Goal: Contribute content

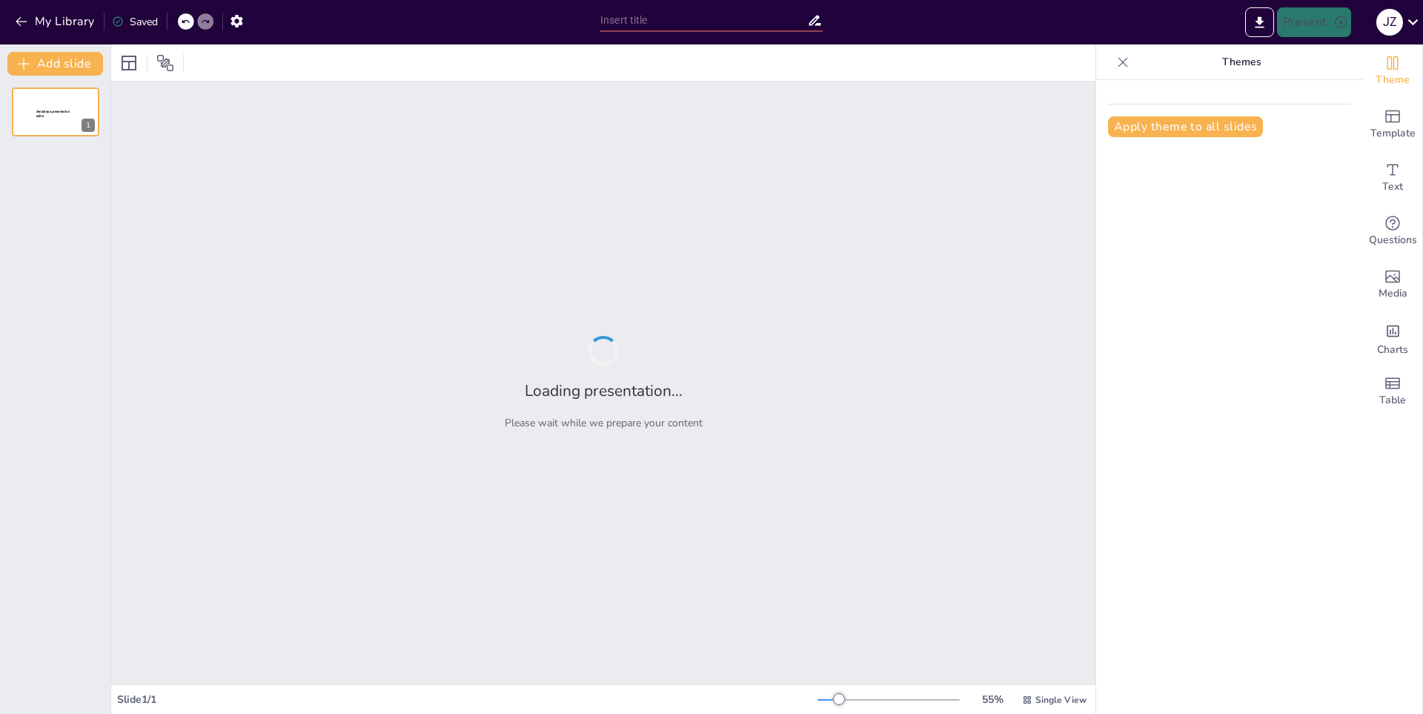
type input "La Importancia de las Matemáticas en la Vida Cotidiana"
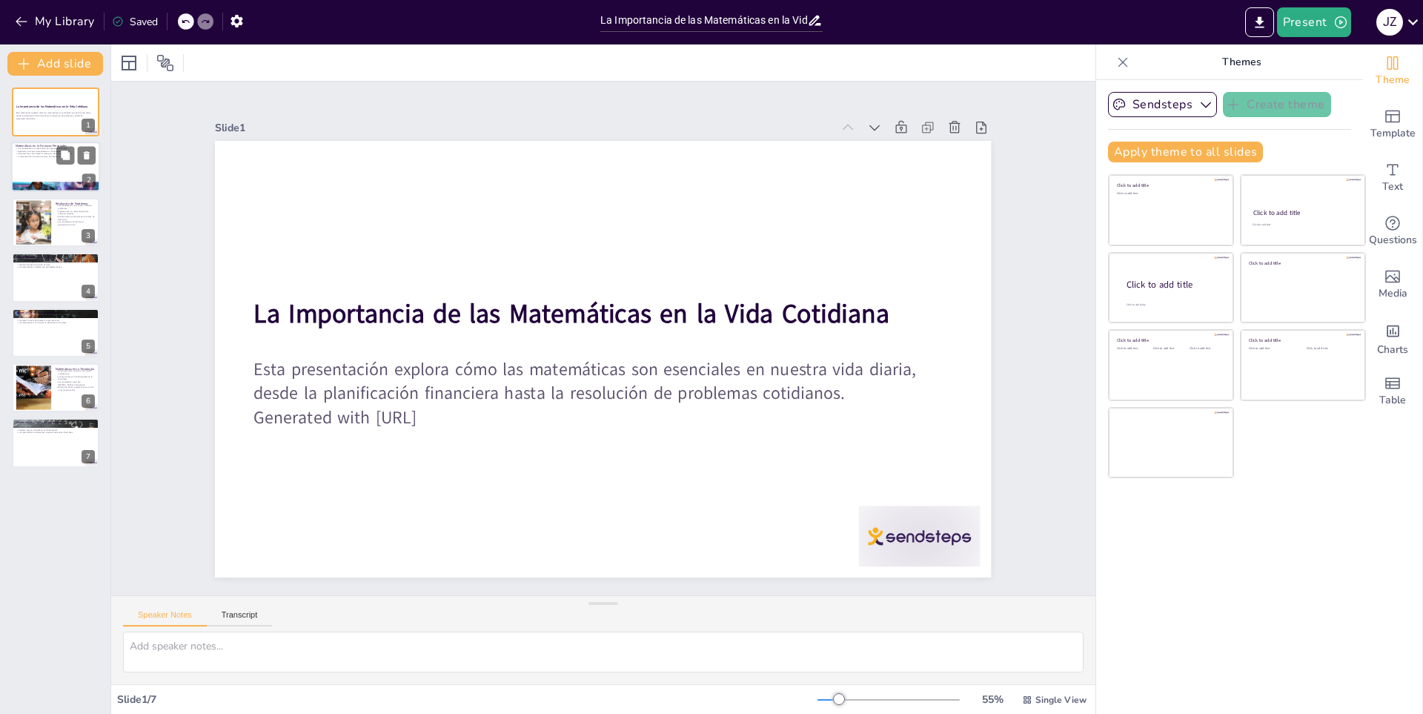
click at [20, 164] on div at bounding box center [55, 167] width 89 height 50
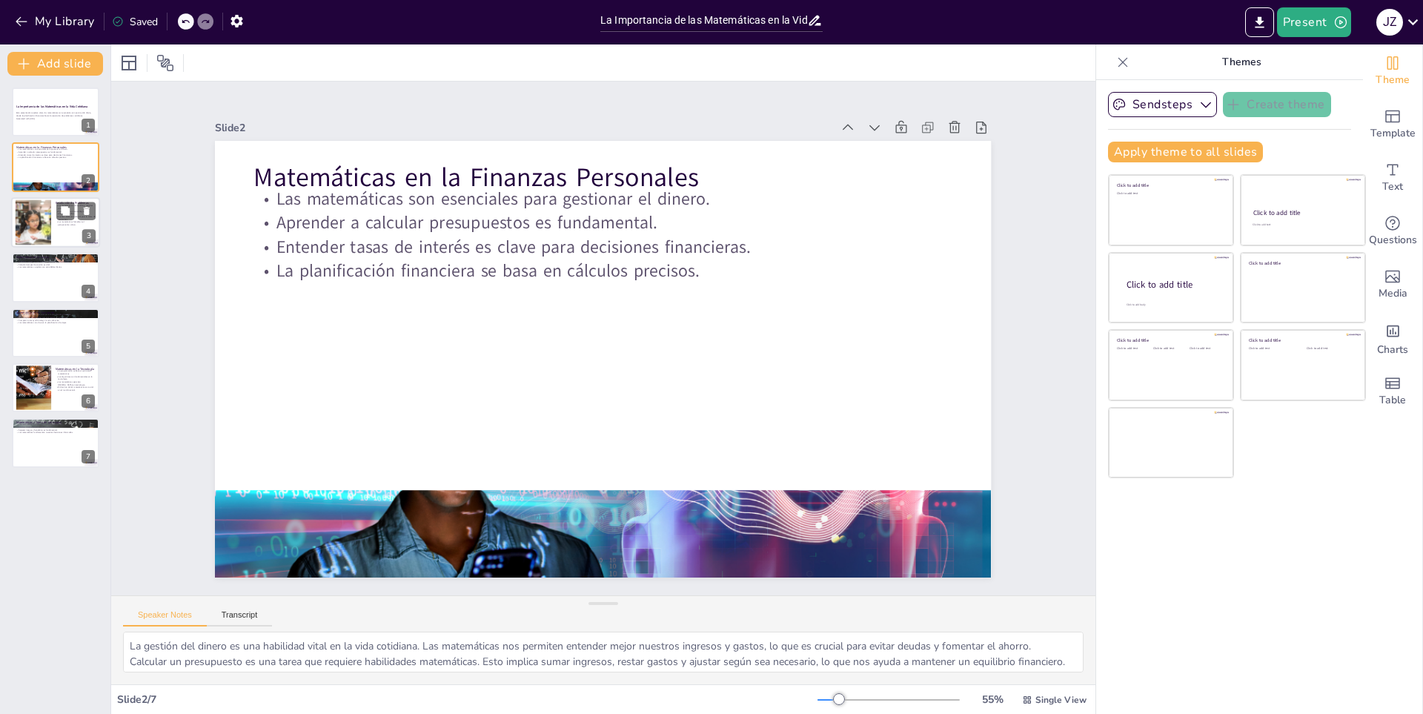
click at [42, 203] on div at bounding box center [32, 221] width 67 height 45
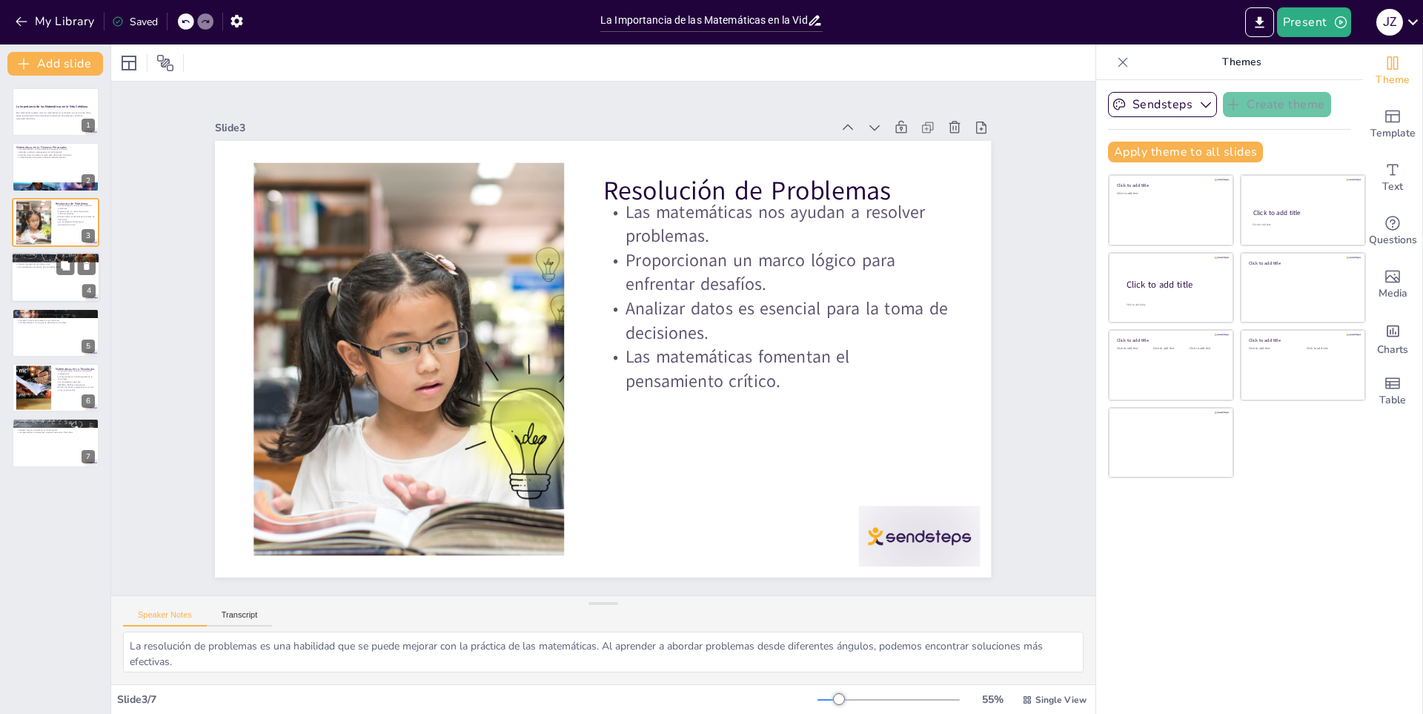
click at [73, 288] on div at bounding box center [55, 277] width 89 height 50
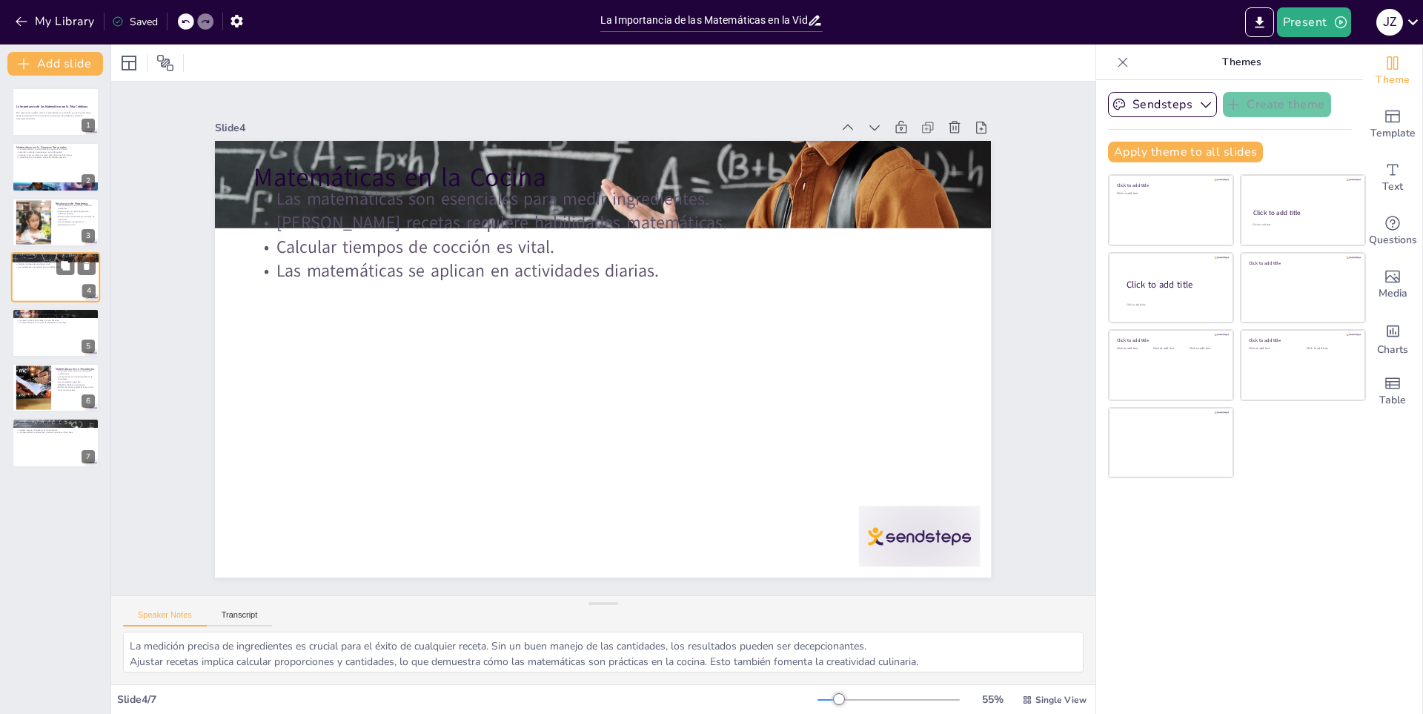
drag, startPoint x: 79, startPoint y: 289, endPoint x: 82, endPoint y: 299, distance: 9.9
click at [82, 299] on div at bounding box center [55, 277] width 89 height 50
click at [67, 335] on div at bounding box center [55, 333] width 89 height 50
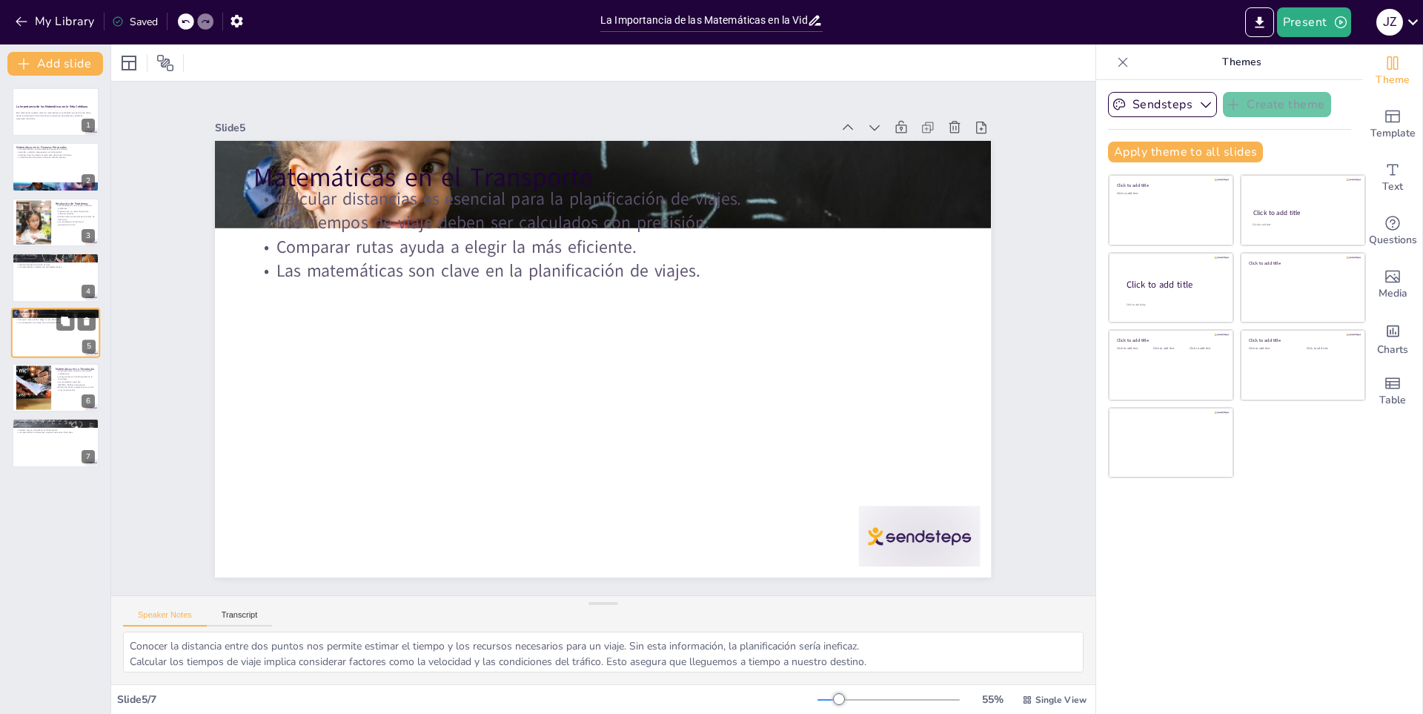
click at [63, 357] on div "Matemáticas en el Transporte Calcular distancias es esencial para la planificac…" at bounding box center [55, 333] width 89 height 50
click at [37, 407] on div at bounding box center [33, 387] width 81 height 45
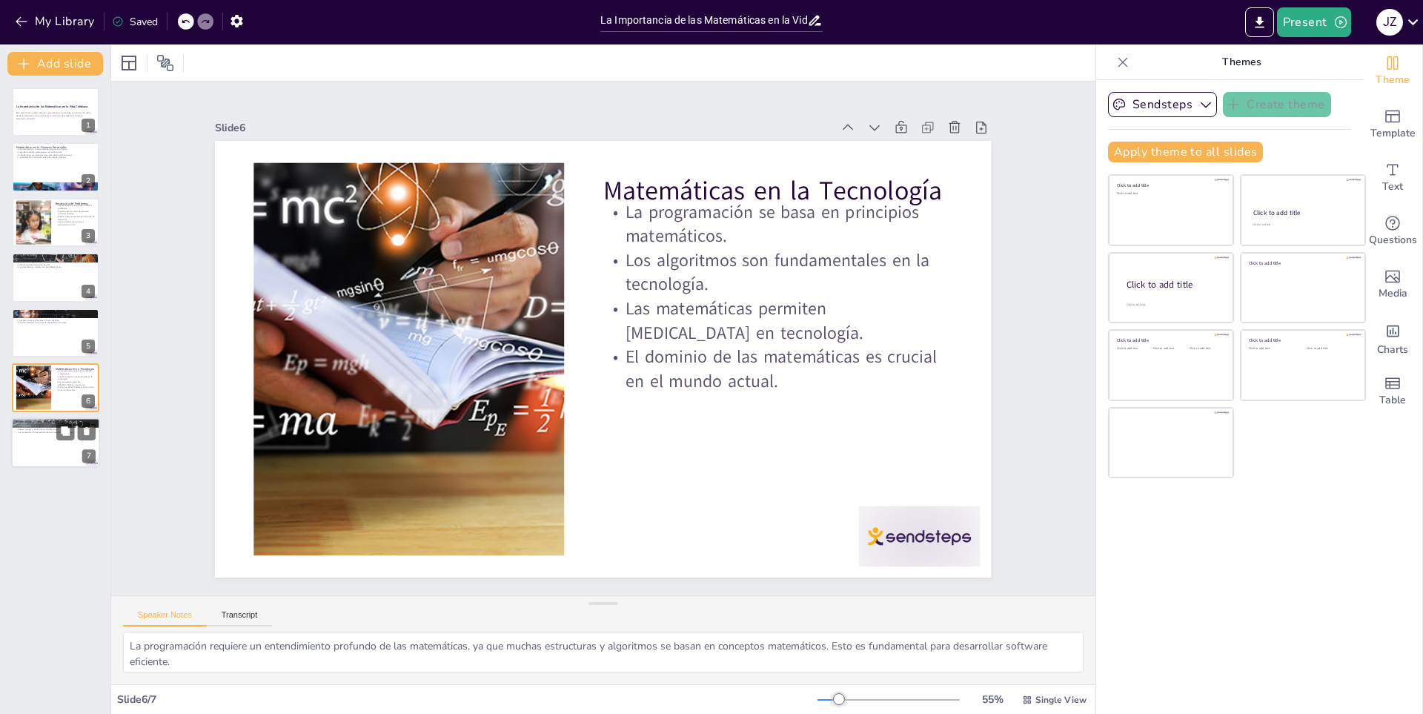
click at [48, 434] on div at bounding box center [55, 443] width 89 height 50
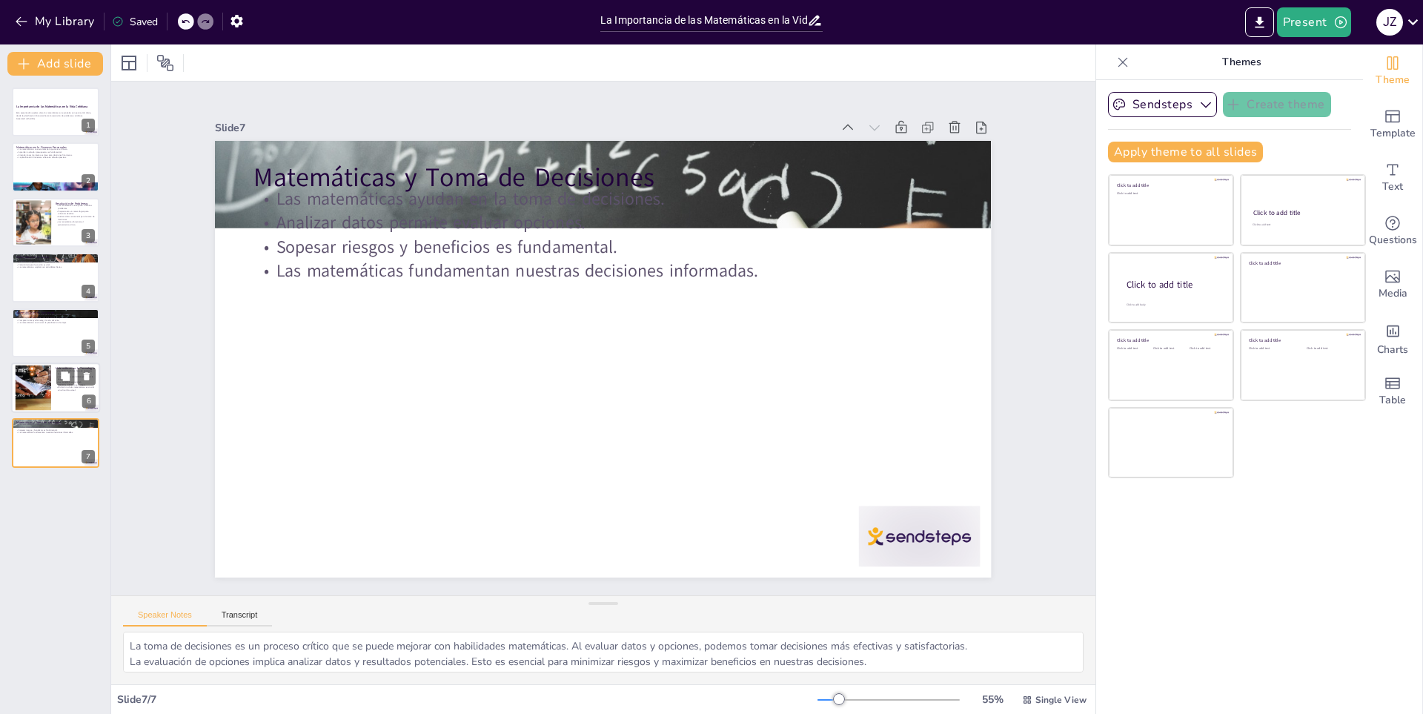
click at [36, 400] on div at bounding box center [33, 387] width 81 height 45
type textarea "La programación requiere un entendimiento profundo de las matemáticas, ya que m…"
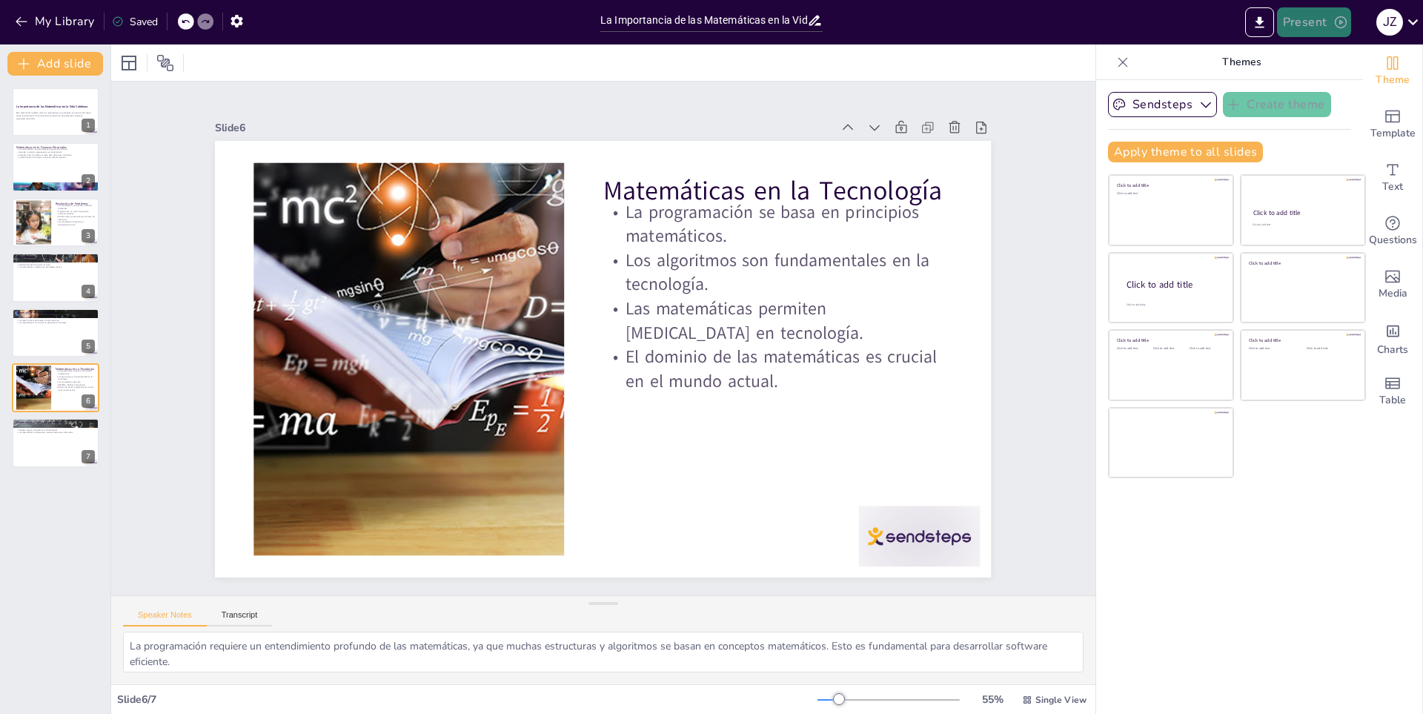
click at [1307, 9] on button "Present" at bounding box center [1314, 22] width 74 height 30
click at [1330, 60] on li "Preview presentation" at bounding box center [1335, 55] width 116 height 24
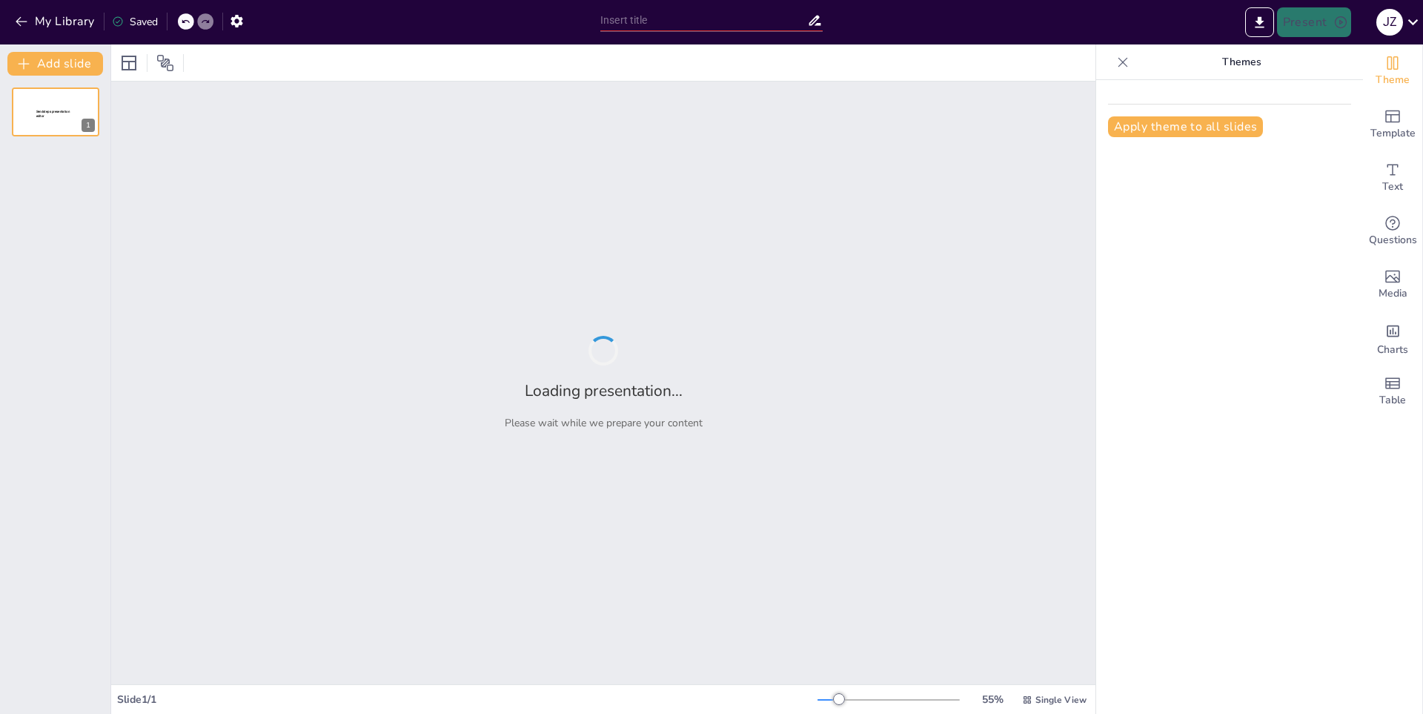
type input "La Importancia de las Matemáticas en la Vida Cotidiana"
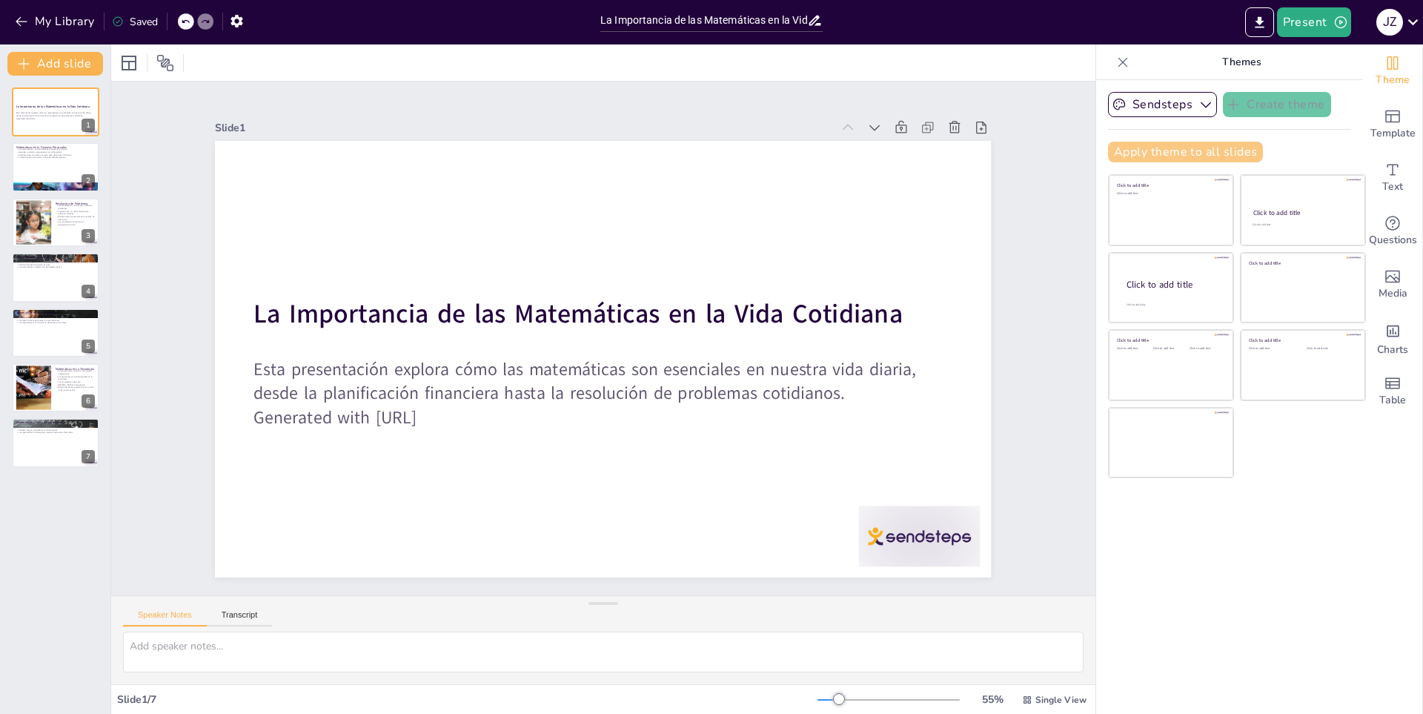
click at [1229, 153] on button "Apply theme to all slides" at bounding box center [1185, 152] width 155 height 21
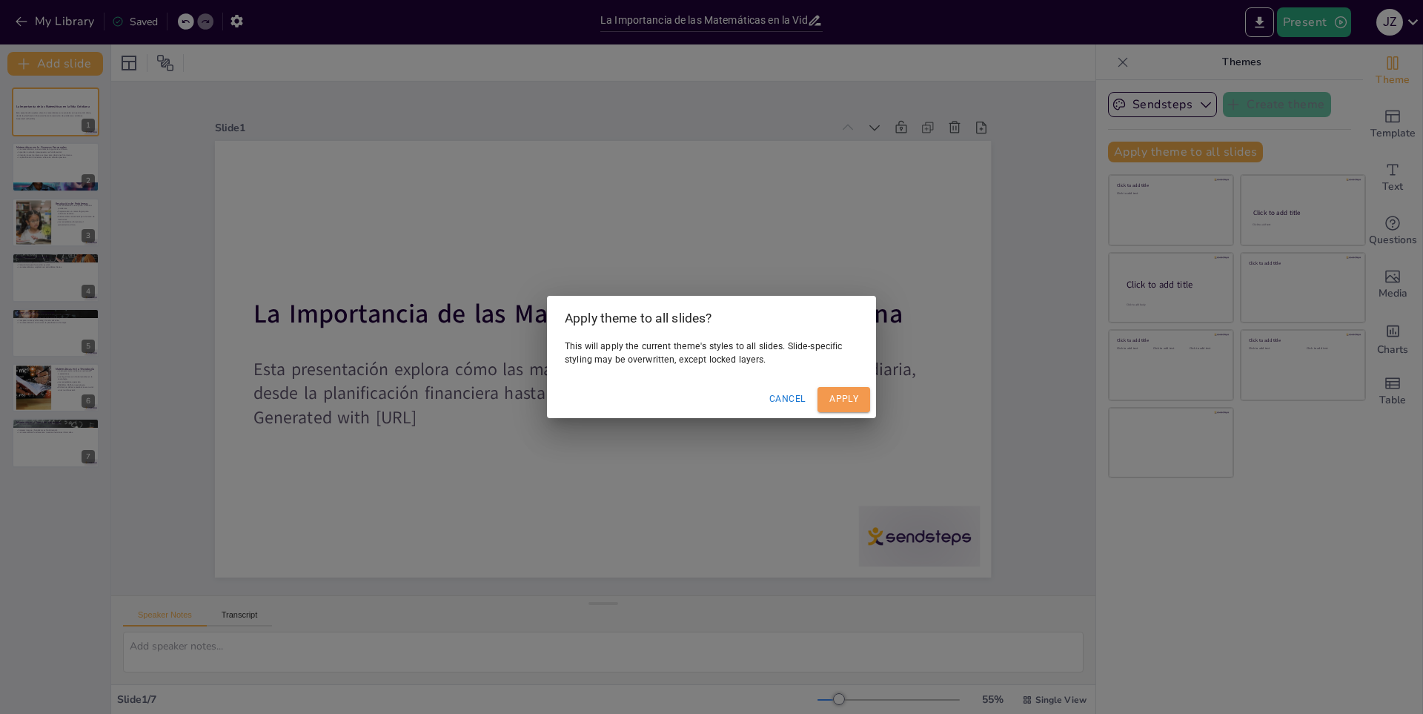
click at [866, 402] on button "Apply" at bounding box center [844, 399] width 53 height 24
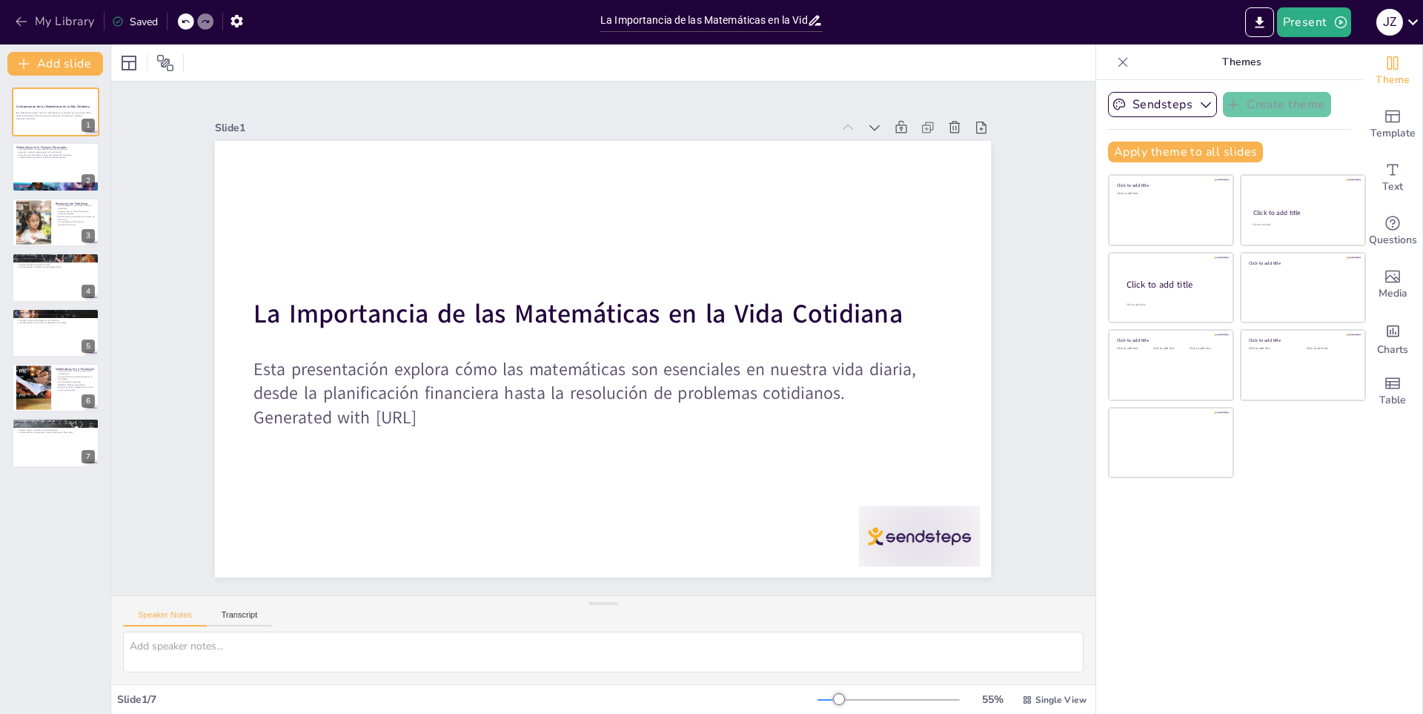
click at [24, 16] on icon "button" at bounding box center [21, 21] width 15 height 15
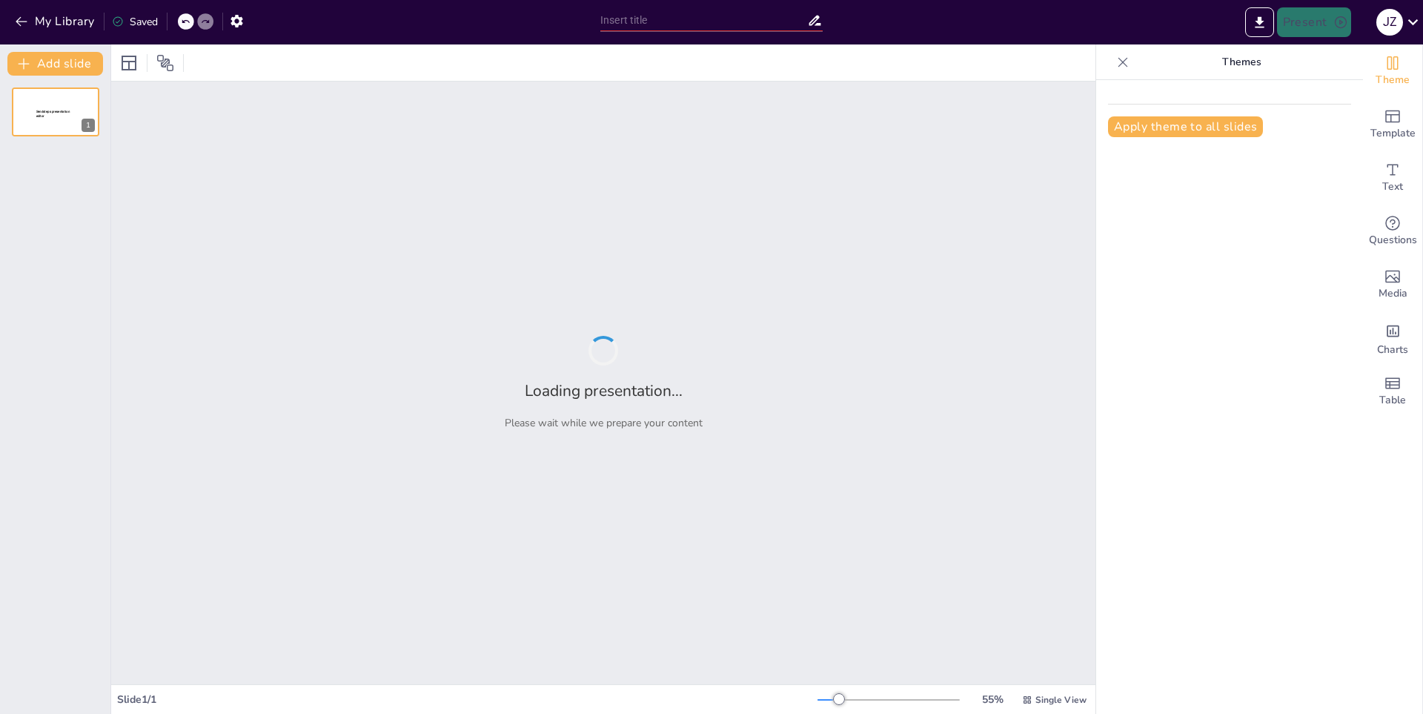
type input "Historia y Evolución de los Computadores"
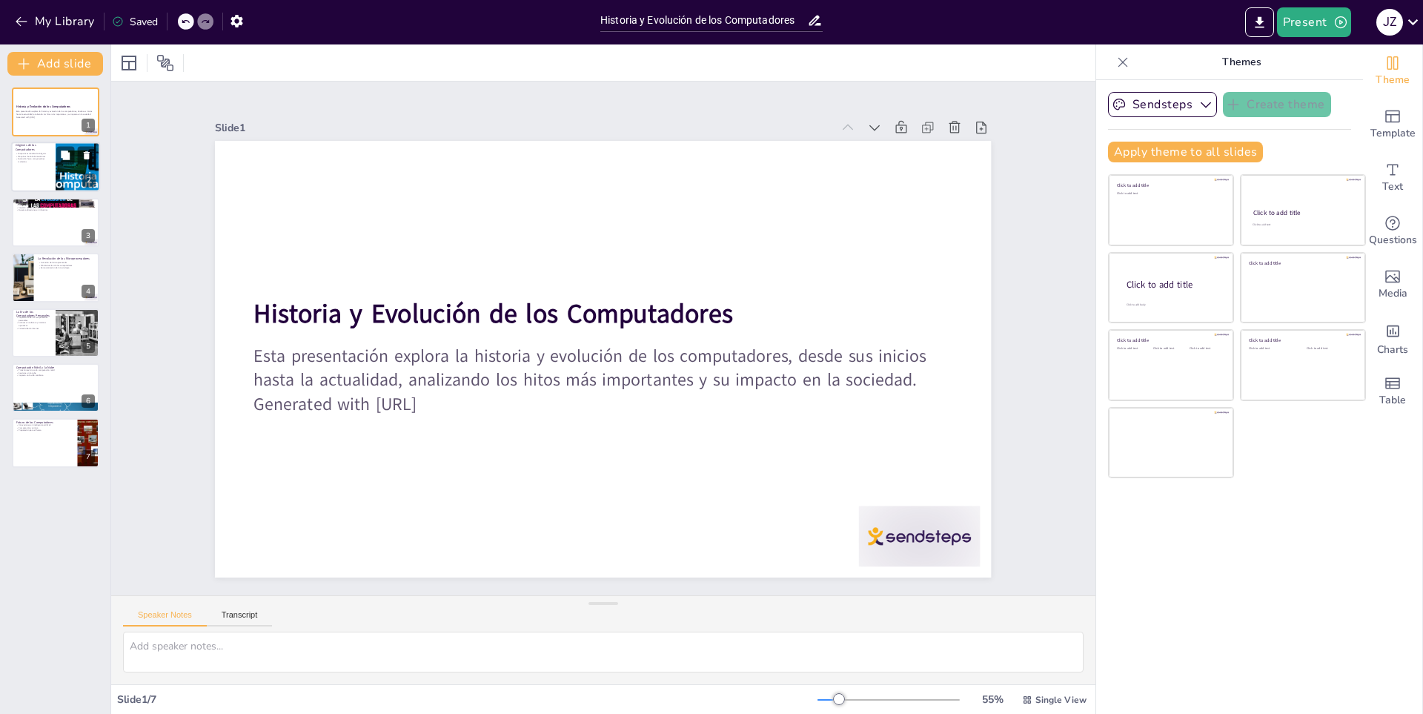
click at [54, 159] on div at bounding box center [55, 167] width 89 height 50
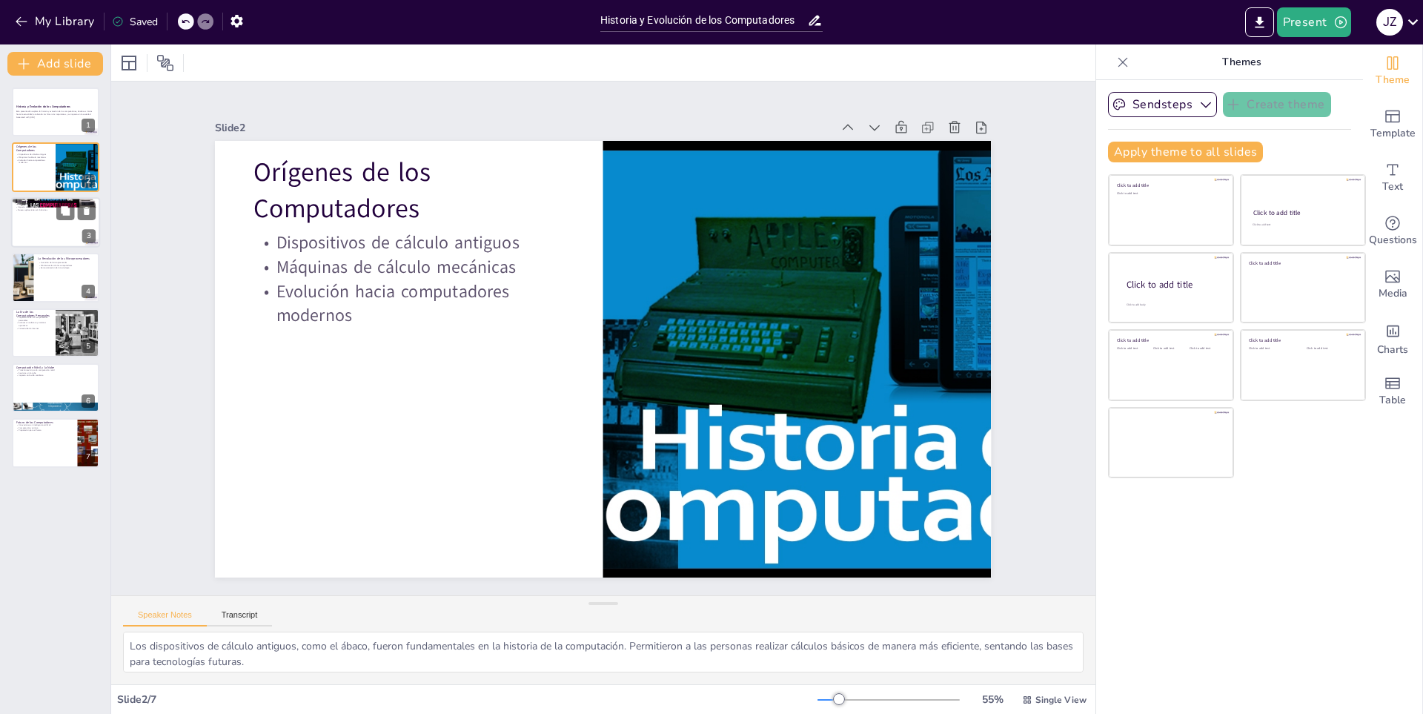
click at [61, 230] on div at bounding box center [55, 222] width 89 height 50
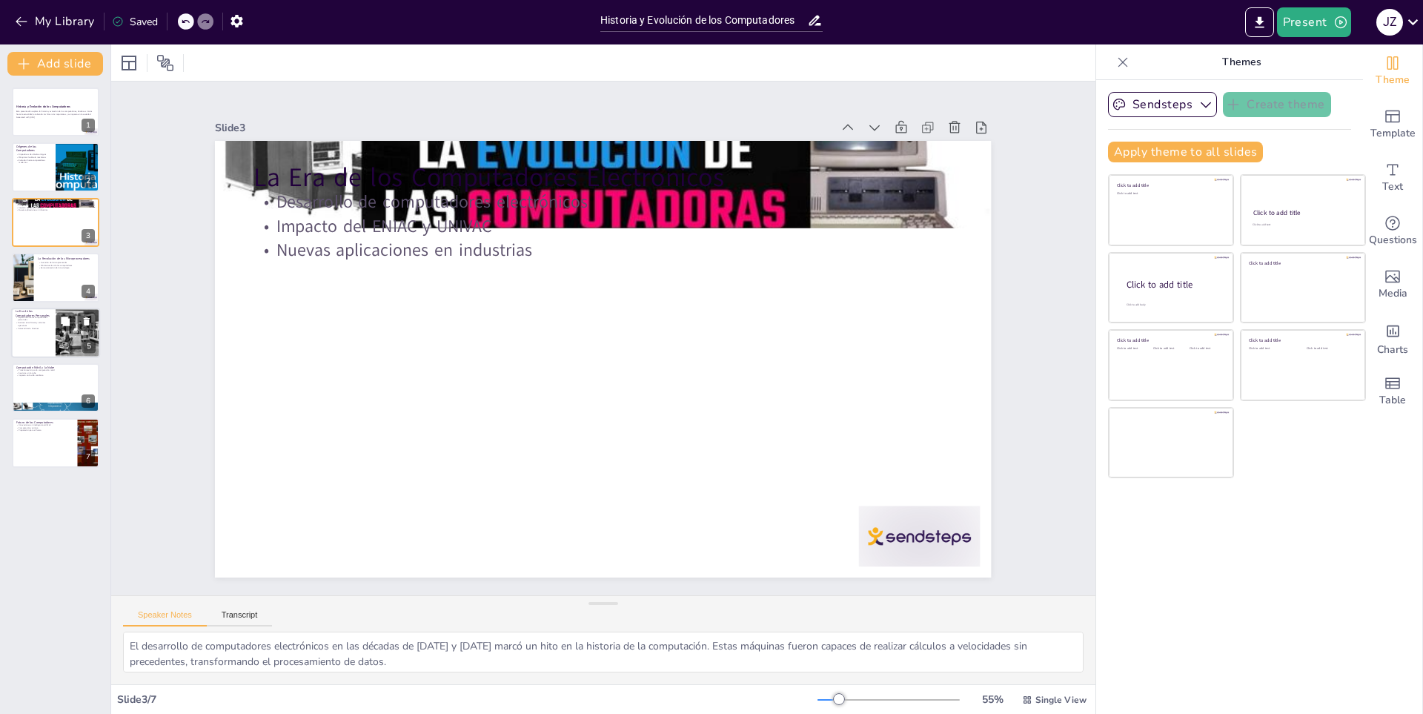
click at [45, 340] on div at bounding box center [55, 333] width 89 height 50
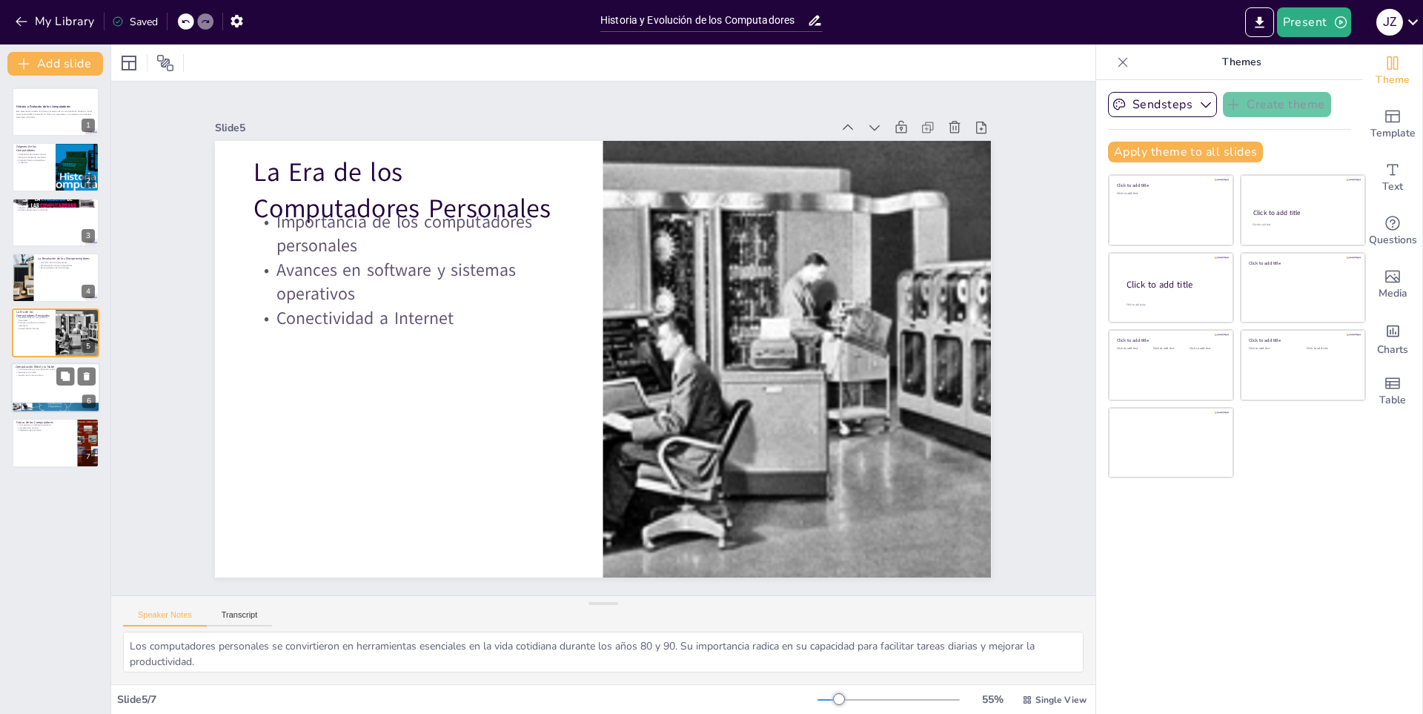
click at [50, 375] on p "Impacto en la vida cotidiana" at bounding box center [56, 375] width 80 height 3
type textarea "La computación móvil ha transformado nuestra interacción con la tecnología, per…"
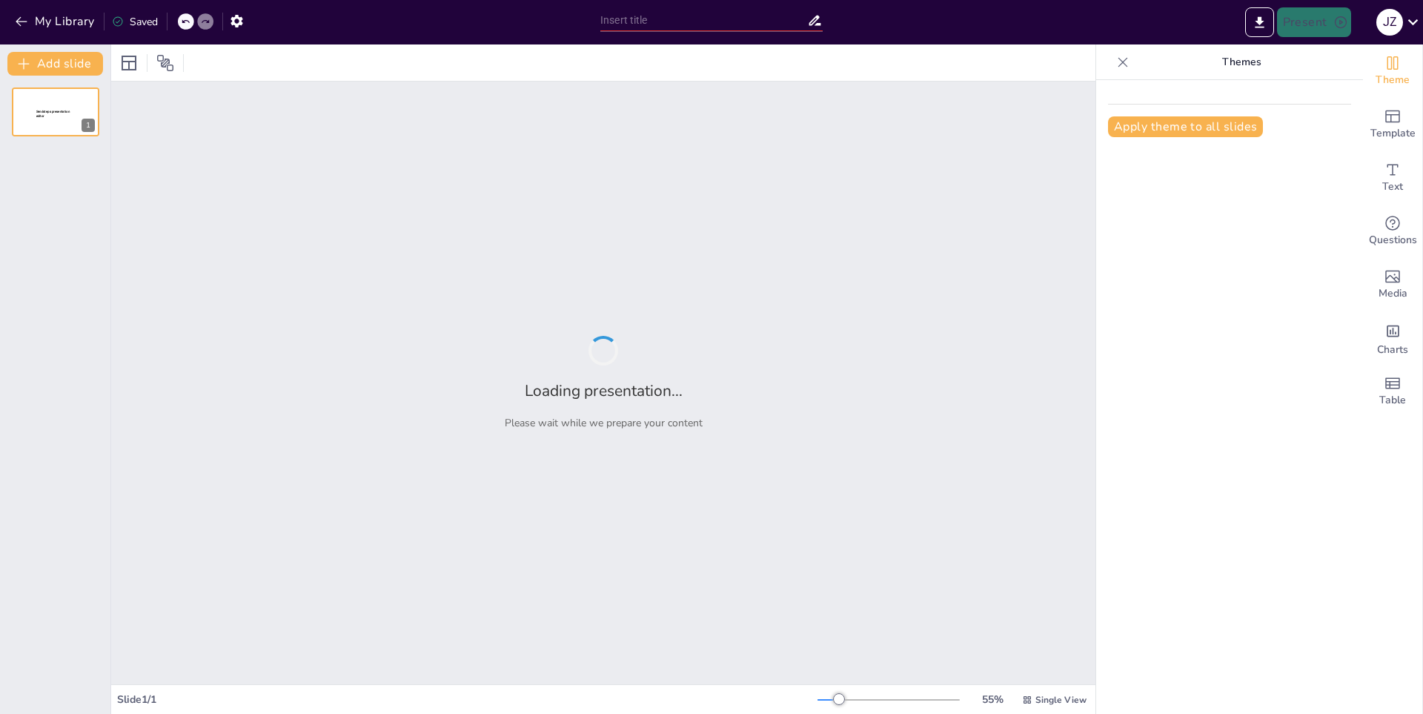
type input "Fundamentos de la Geometría: Conceptos Clave"
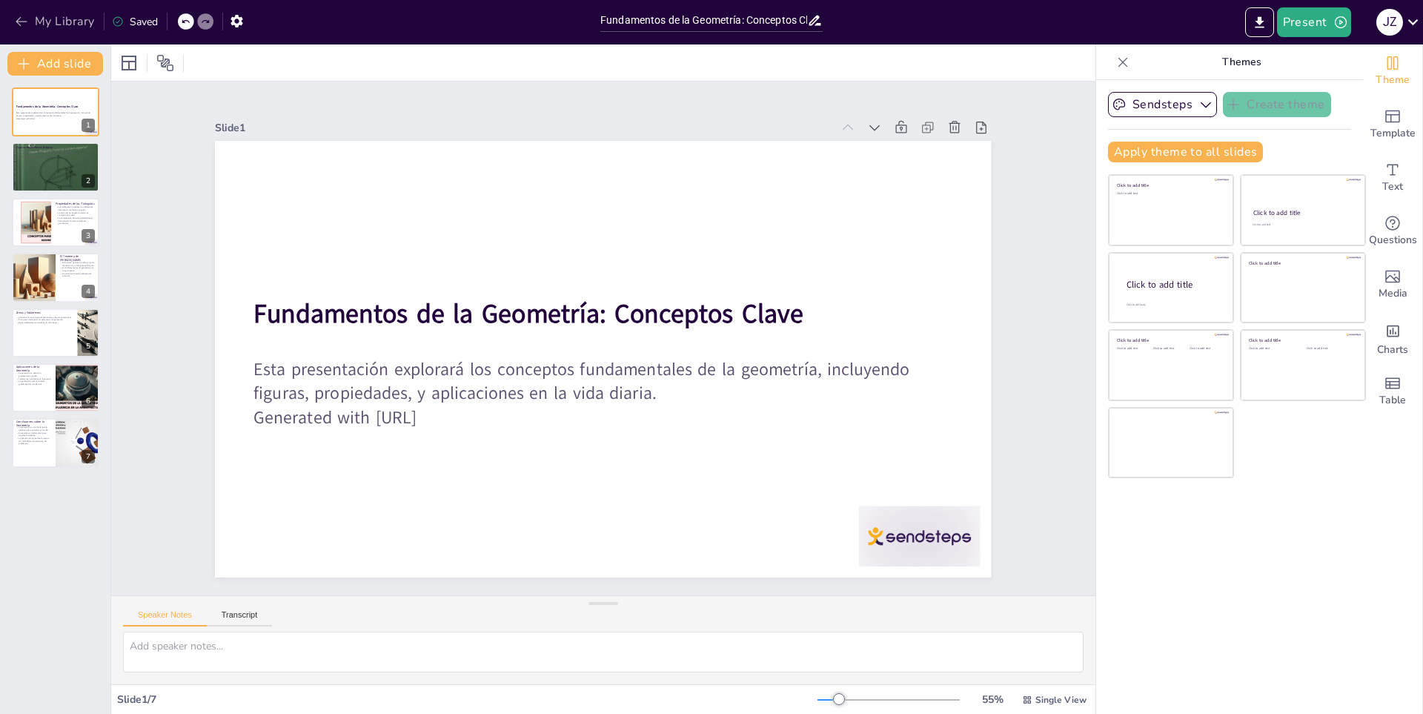
click at [53, 31] on button "My Library" at bounding box center [56, 22] width 90 height 24
